Goal: Information Seeking & Learning: Learn about a topic

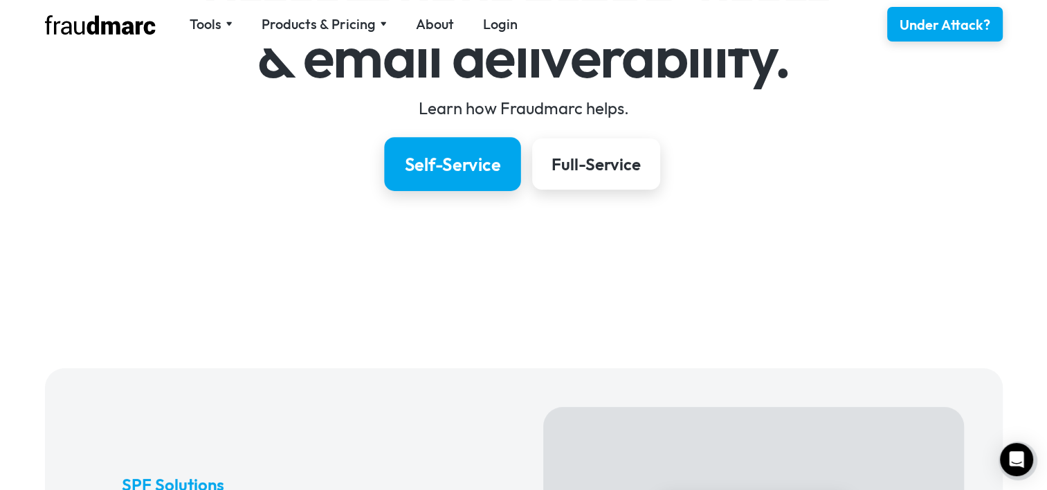
click at [487, 161] on div "Self-Service" at bounding box center [452, 164] width 96 height 24
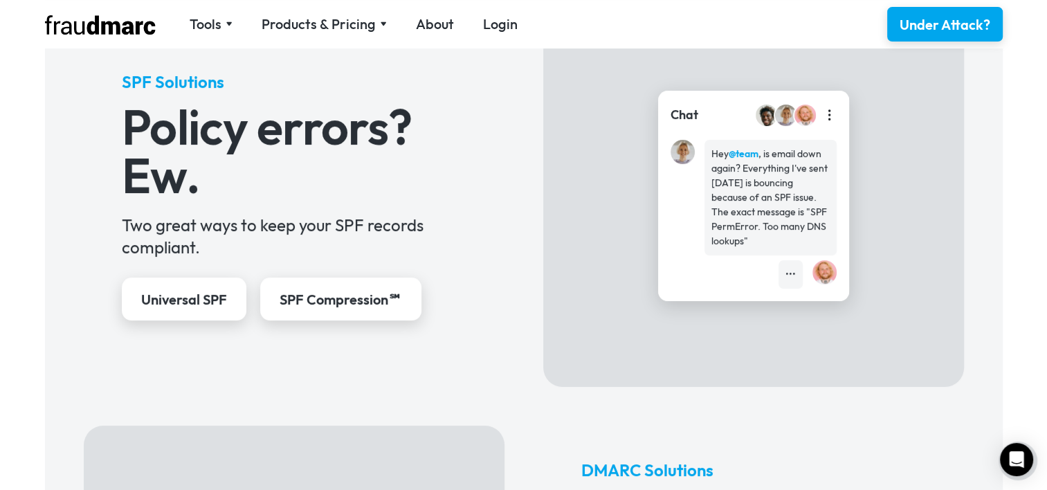
scroll to position [610, 0]
click at [341, 305] on div "SPF Compression℠" at bounding box center [341, 299] width 129 height 20
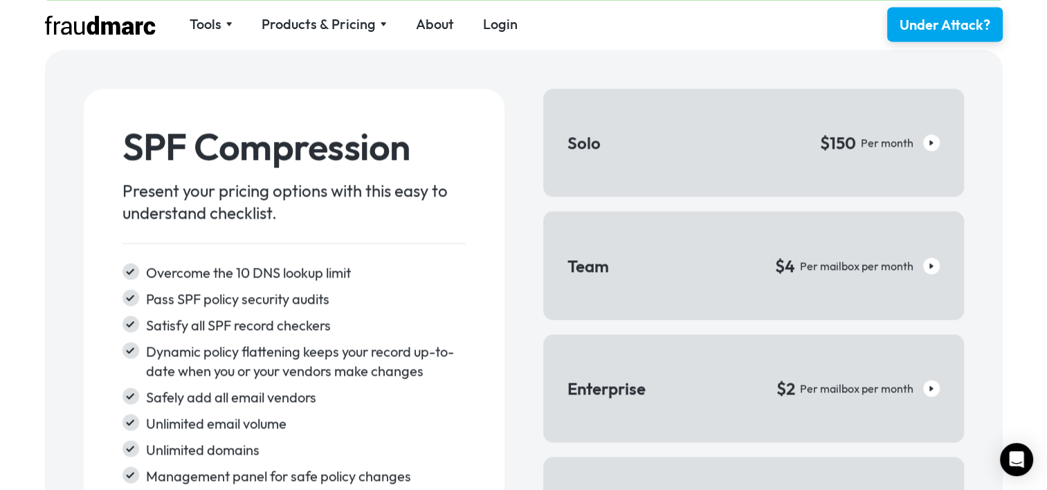
scroll to position [2066, 0]
click at [374, 22] on div "Products & Pricing" at bounding box center [324, 24] width 125 height 19
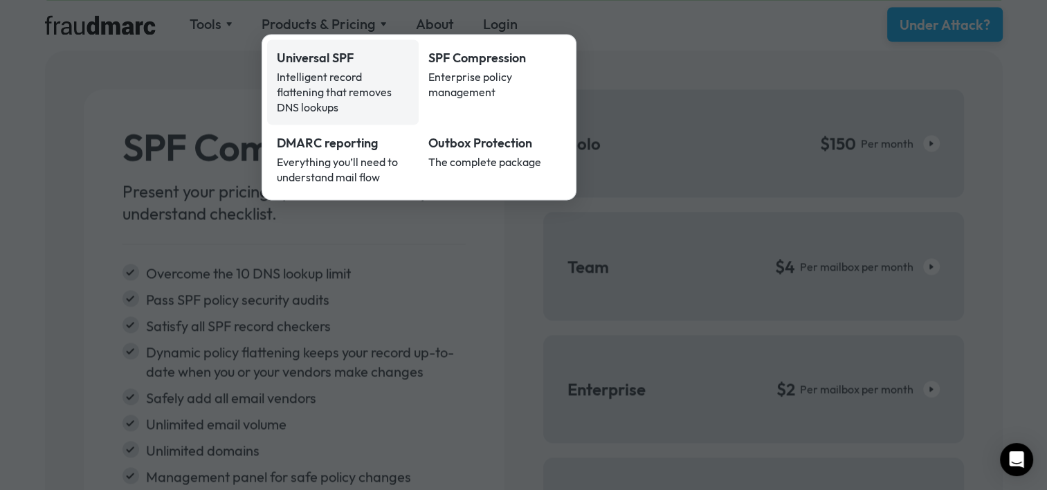
click at [329, 66] on link "Universal SPF Intelligent record flattening that removes DNS lookups" at bounding box center [343, 81] width 152 height 85
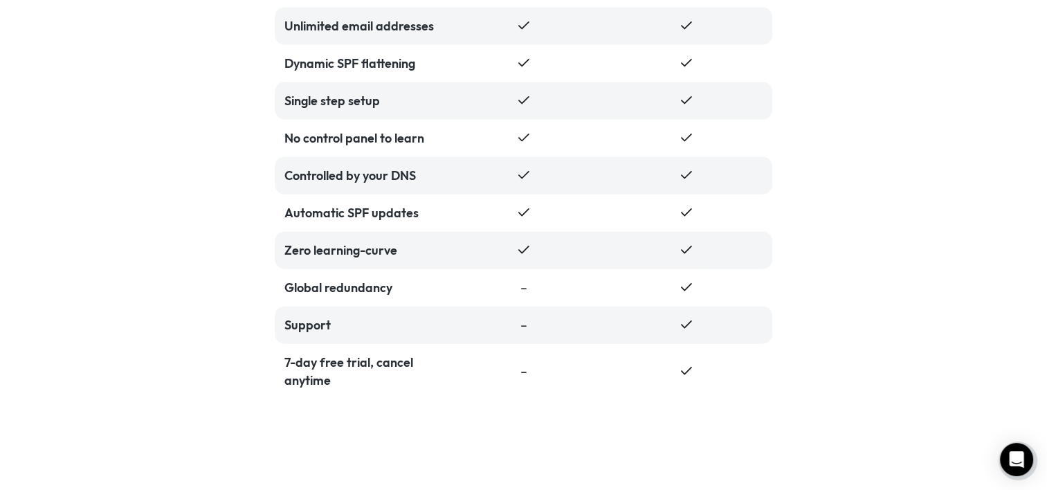
scroll to position [3112, 0]
